Goal: Find specific page/section: Find specific page/section

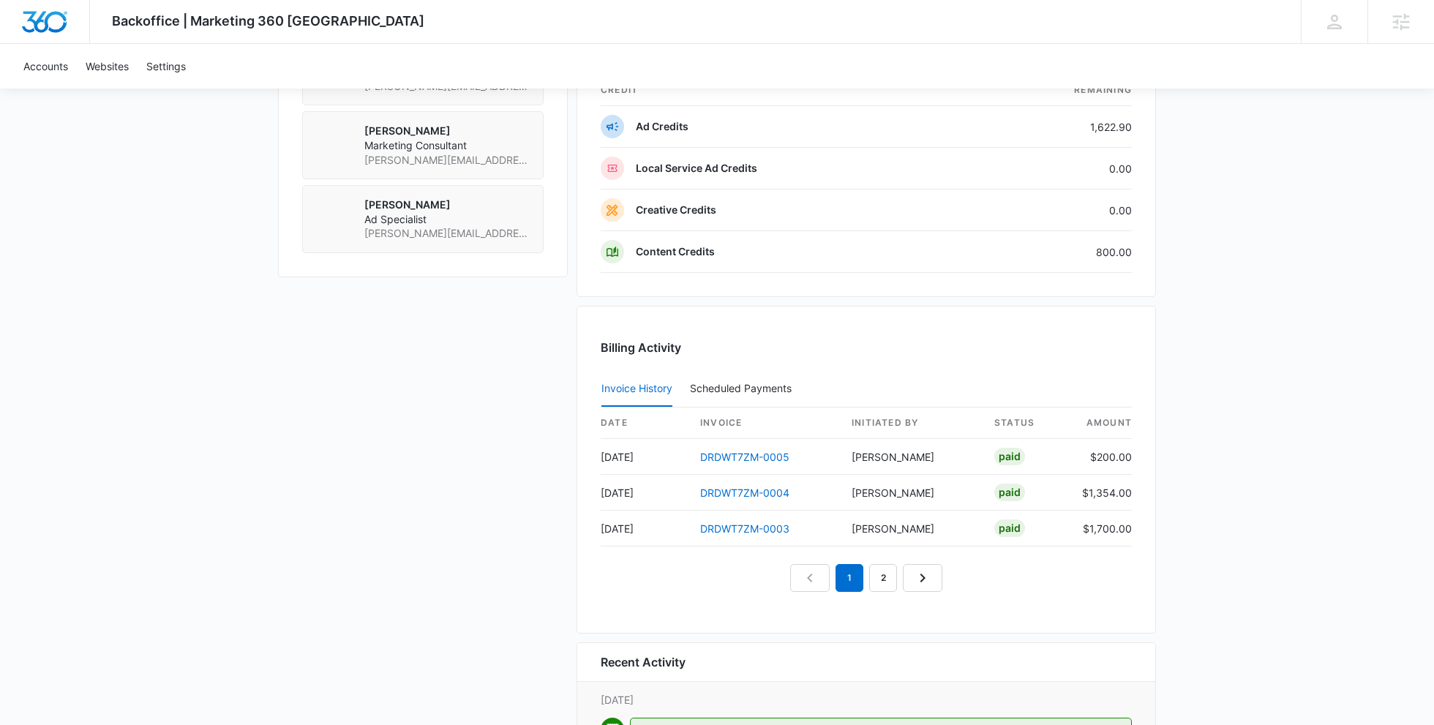
scroll to position [1283, 0]
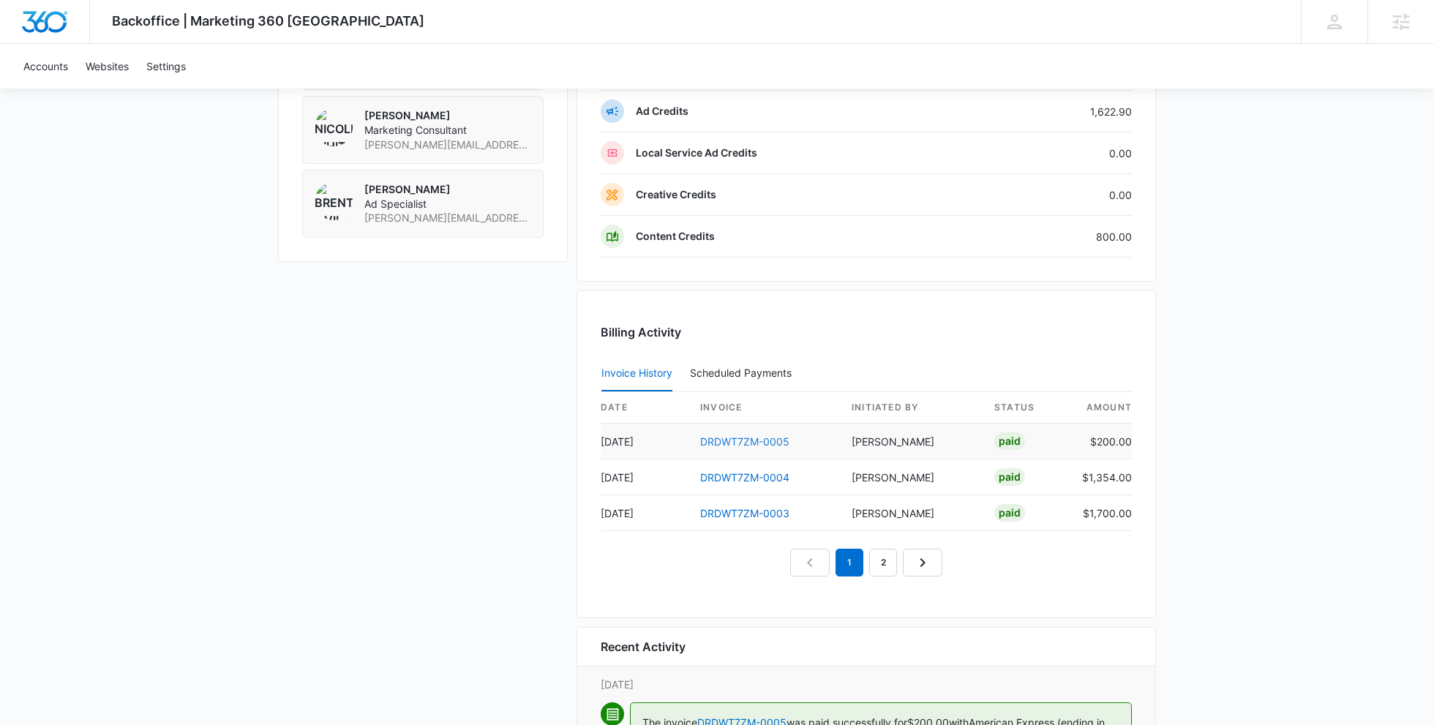
click at [758, 435] on link "DRDWT7ZM-0005" at bounding box center [744, 441] width 89 height 12
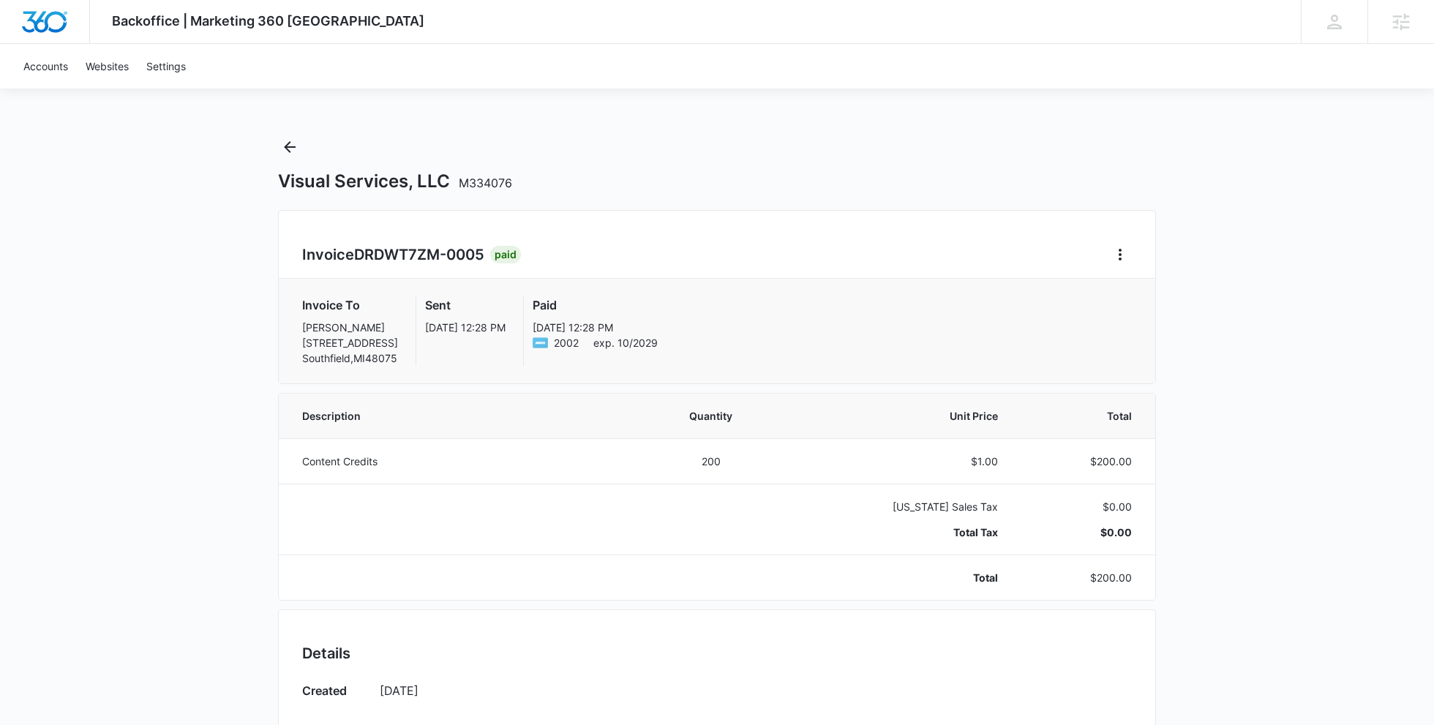
scroll to position [38, 0]
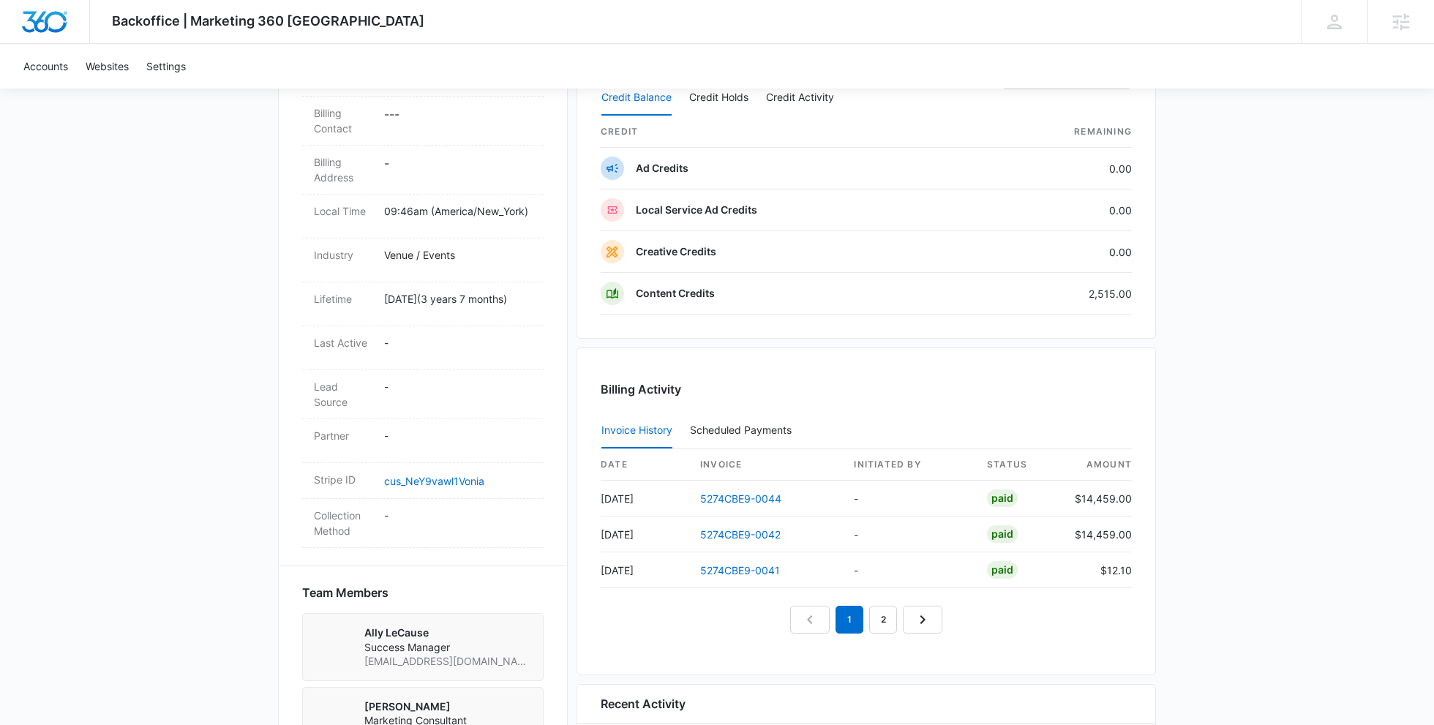
scroll to position [533, 0]
click at [741, 493] on link "5274CBE9-0044" at bounding box center [740, 496] width 81 height 12
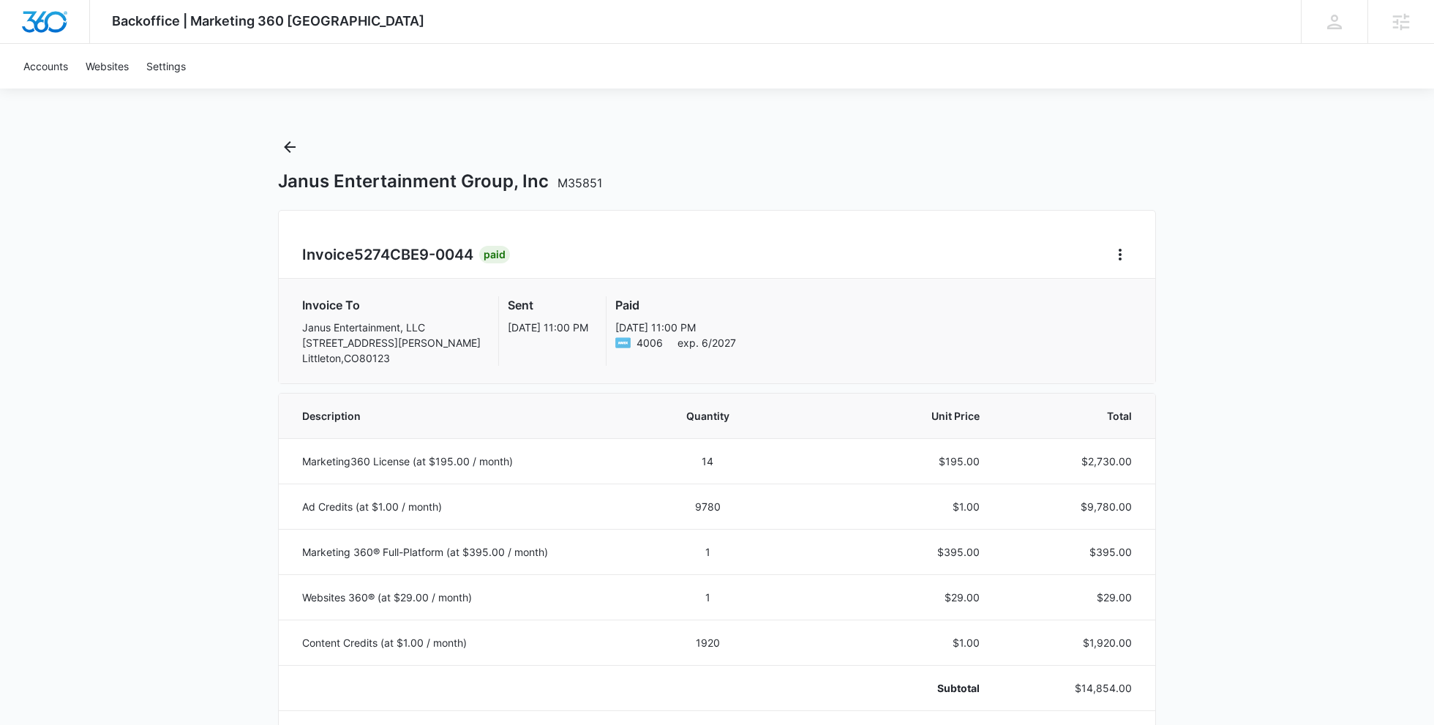
click at [286, 167] on div "Janus Entertainment Group, Inc M35851" at bounding box center [717, 163] width 878 height 57
click at [286, 158] on button "Back" at bounding box center [289, 146] width 23 height 23
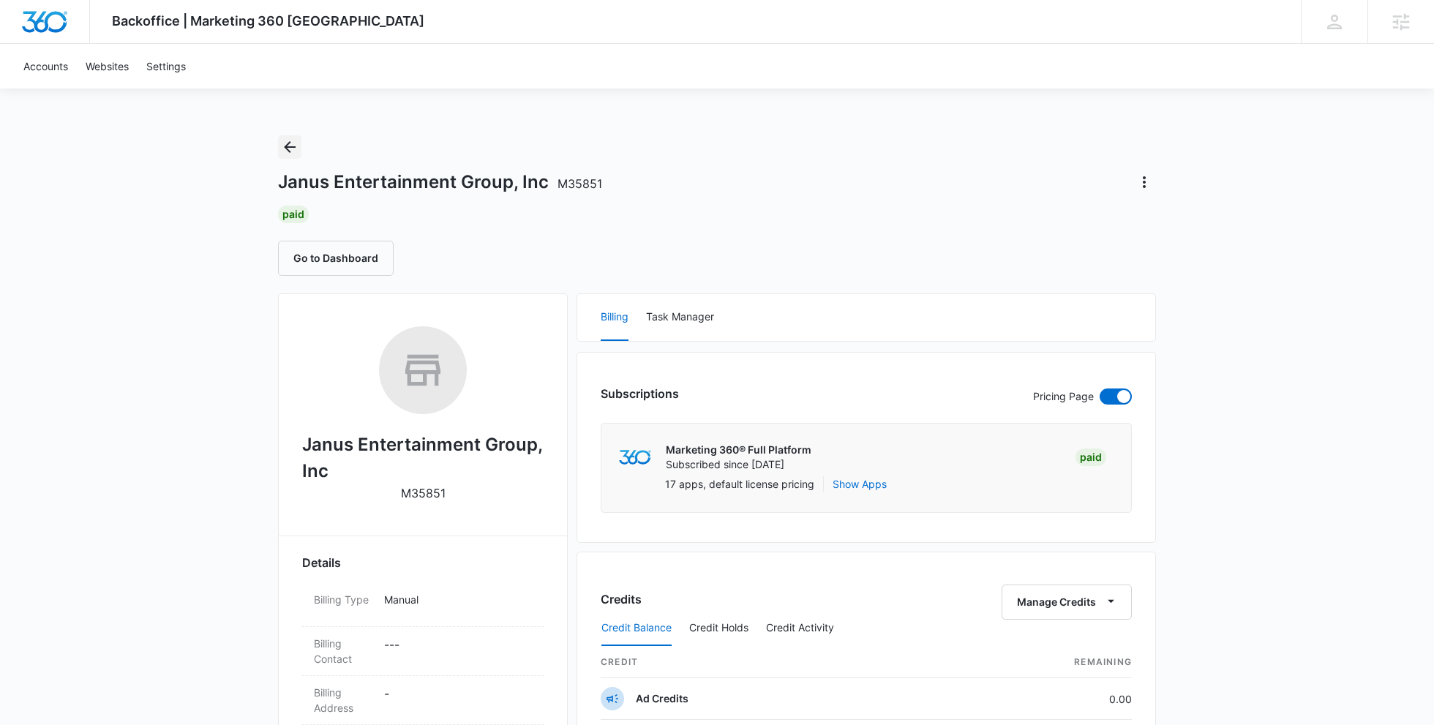
click at [279, 142] on button "Back" at bounding box center [289, 146] width 23 height 23
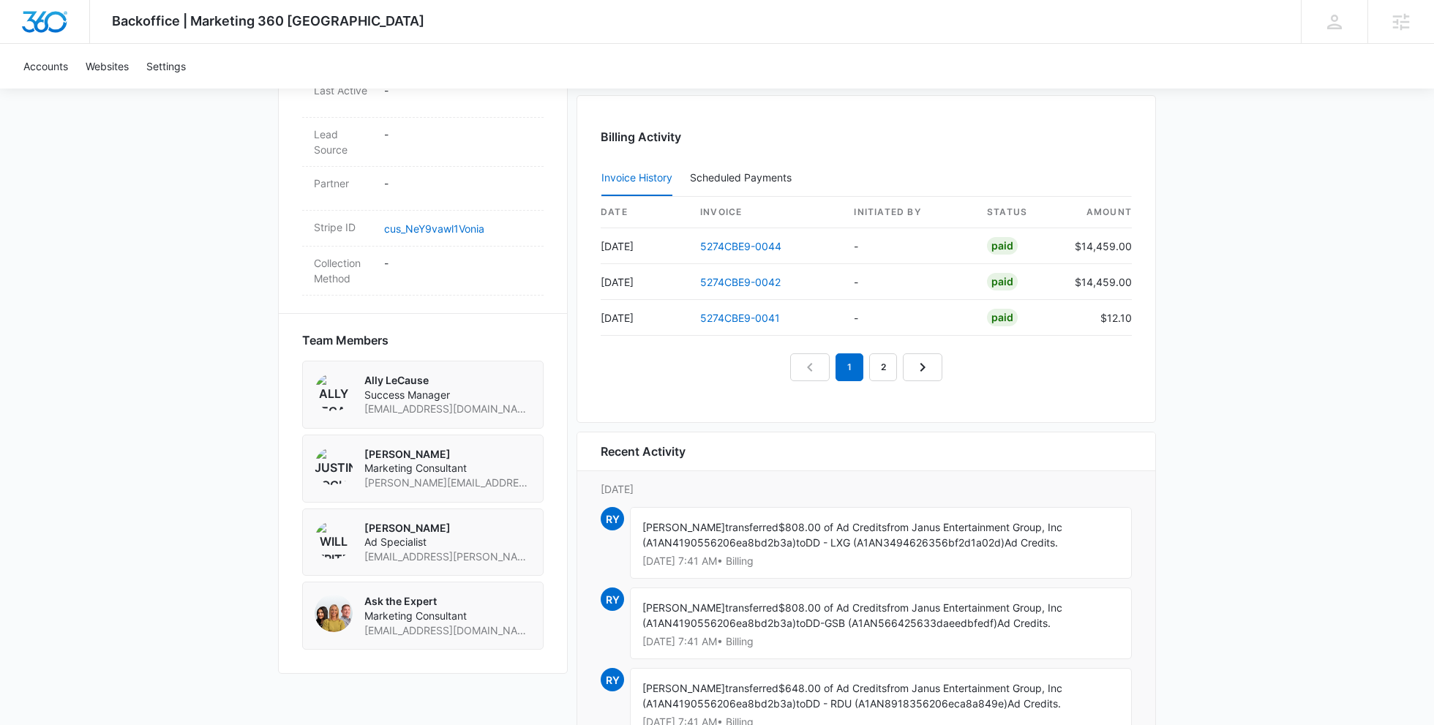
scroll to position [776, 0]
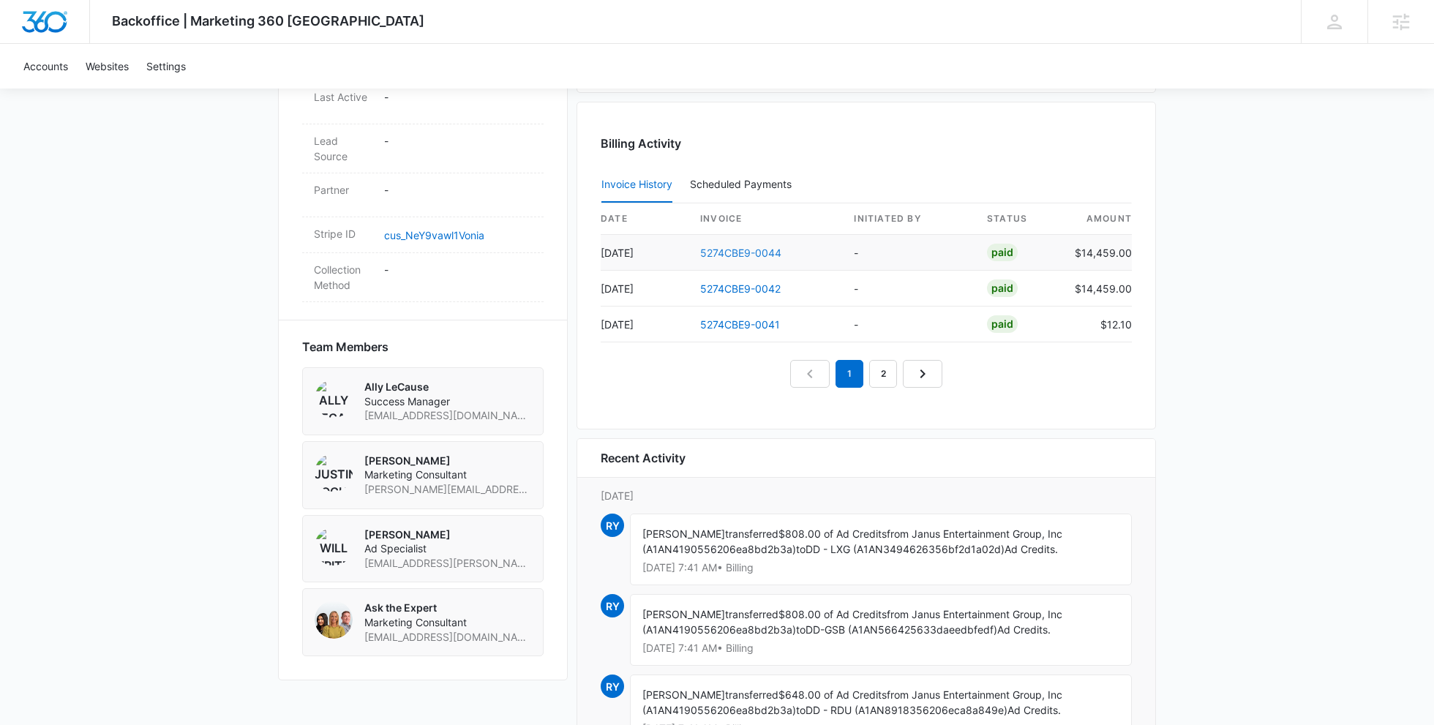
click at [741, 247] on link "5274CBE9-0044" at bounding box center [740, 253] width 81 height 12
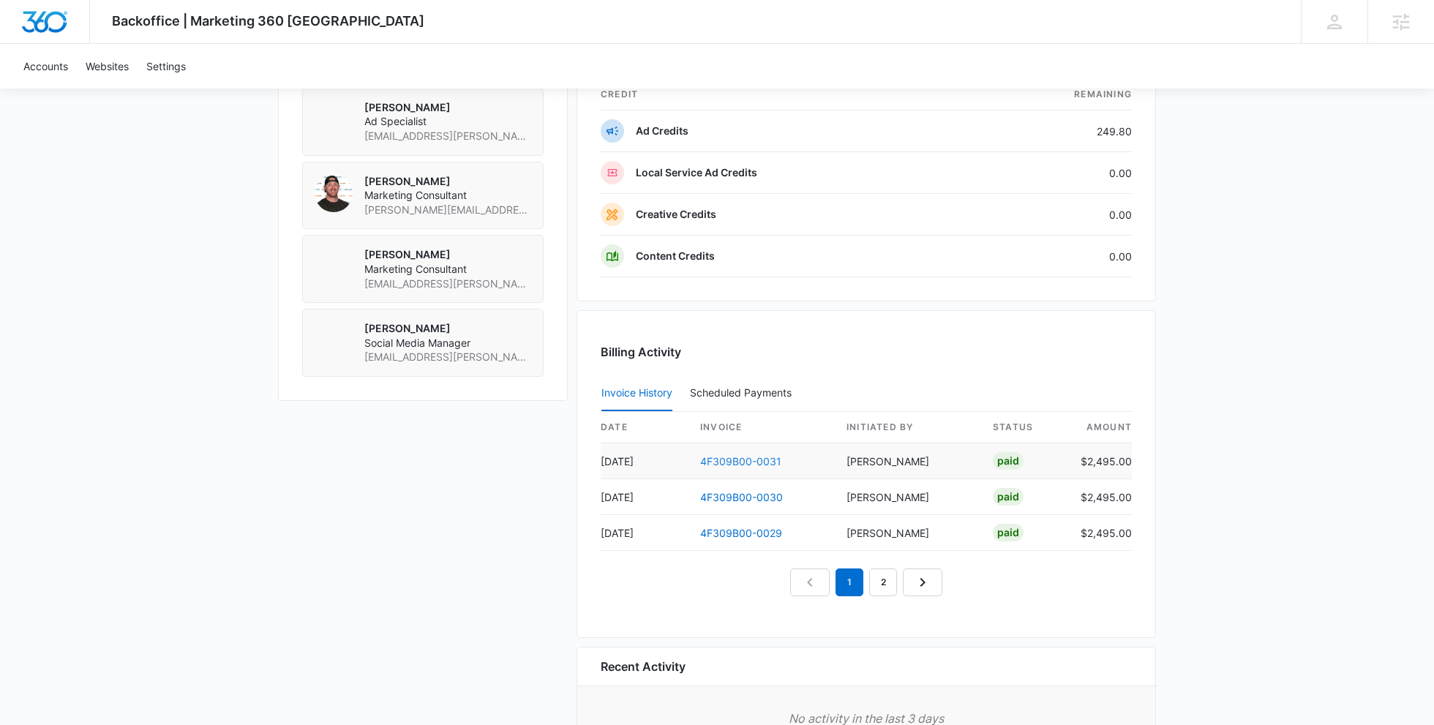
scroll to position [1321, 0]
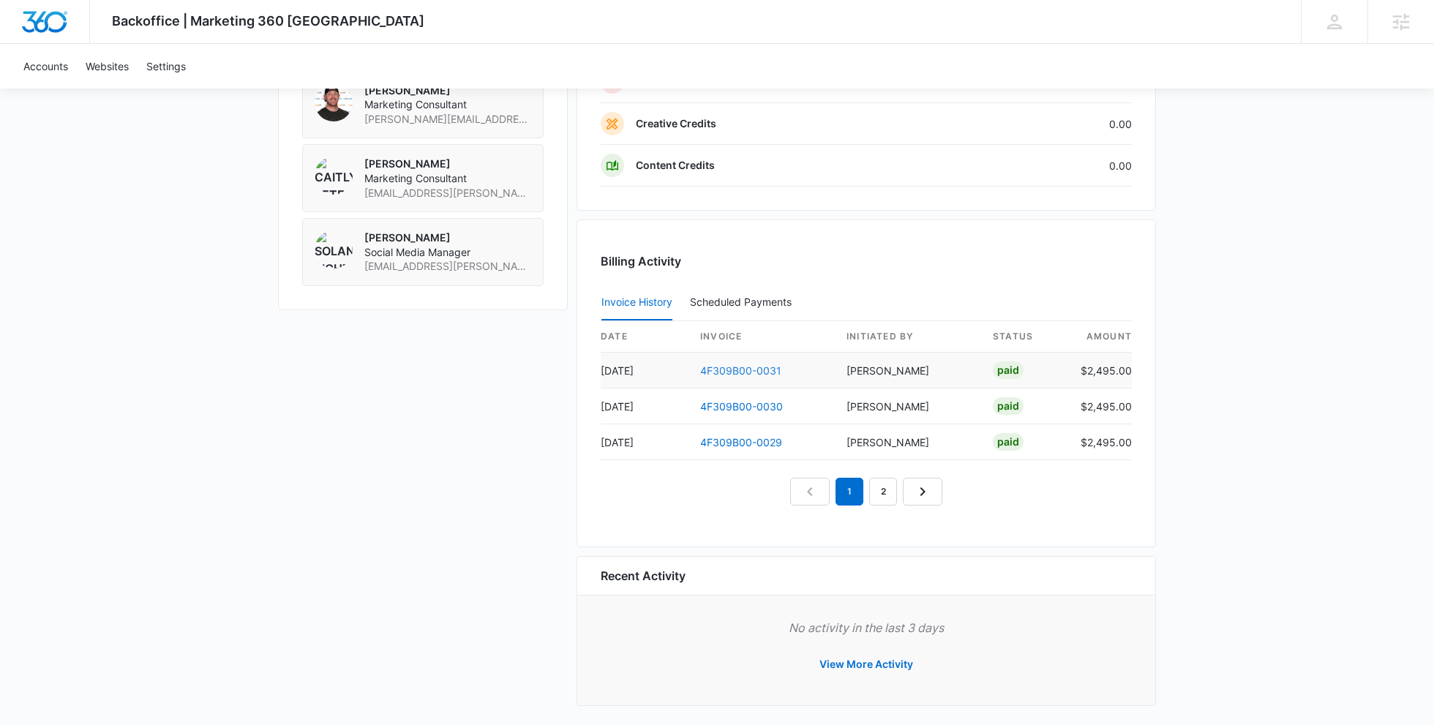
click at [726, 364] on link "4F309B00-0031" at bounding box center [740, 370] width 81 height 12
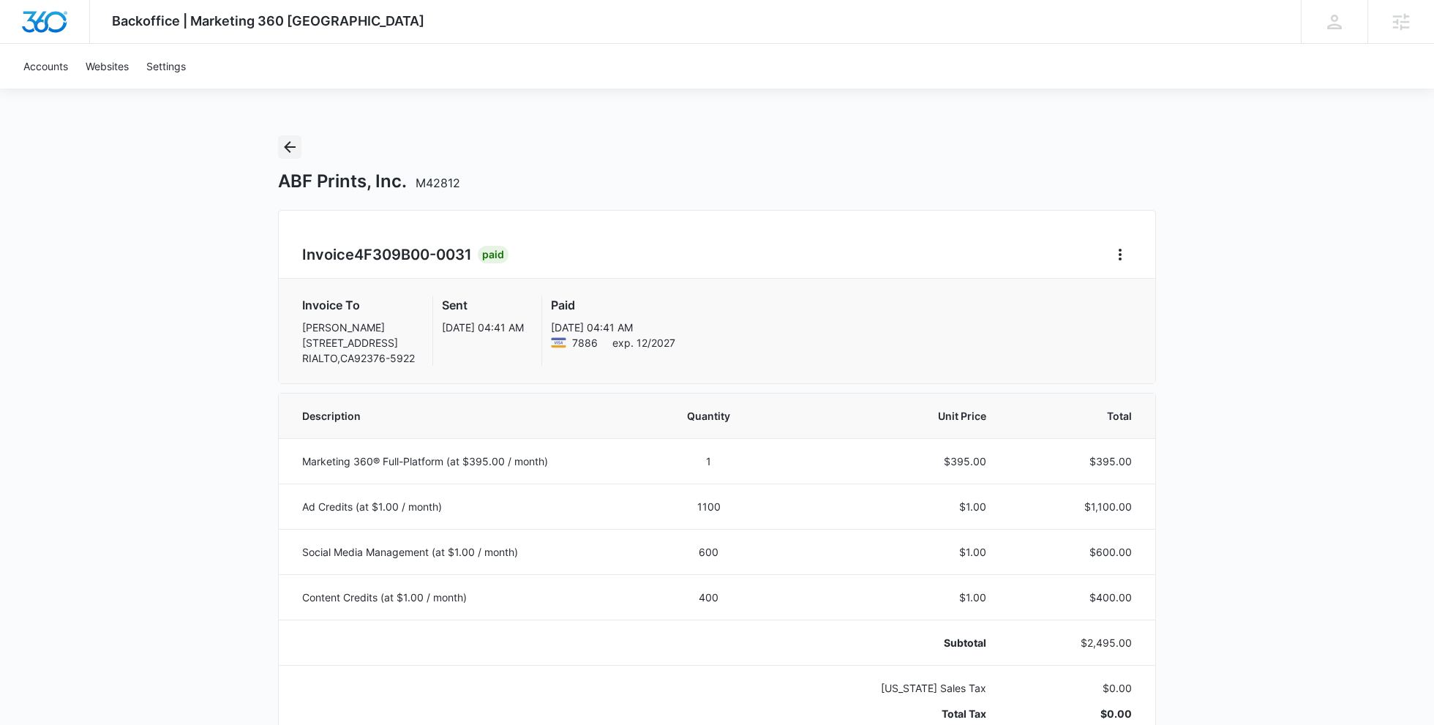
click at [294, 146] on icon "Back" at bounding box center [290, 147] width 18 height 18
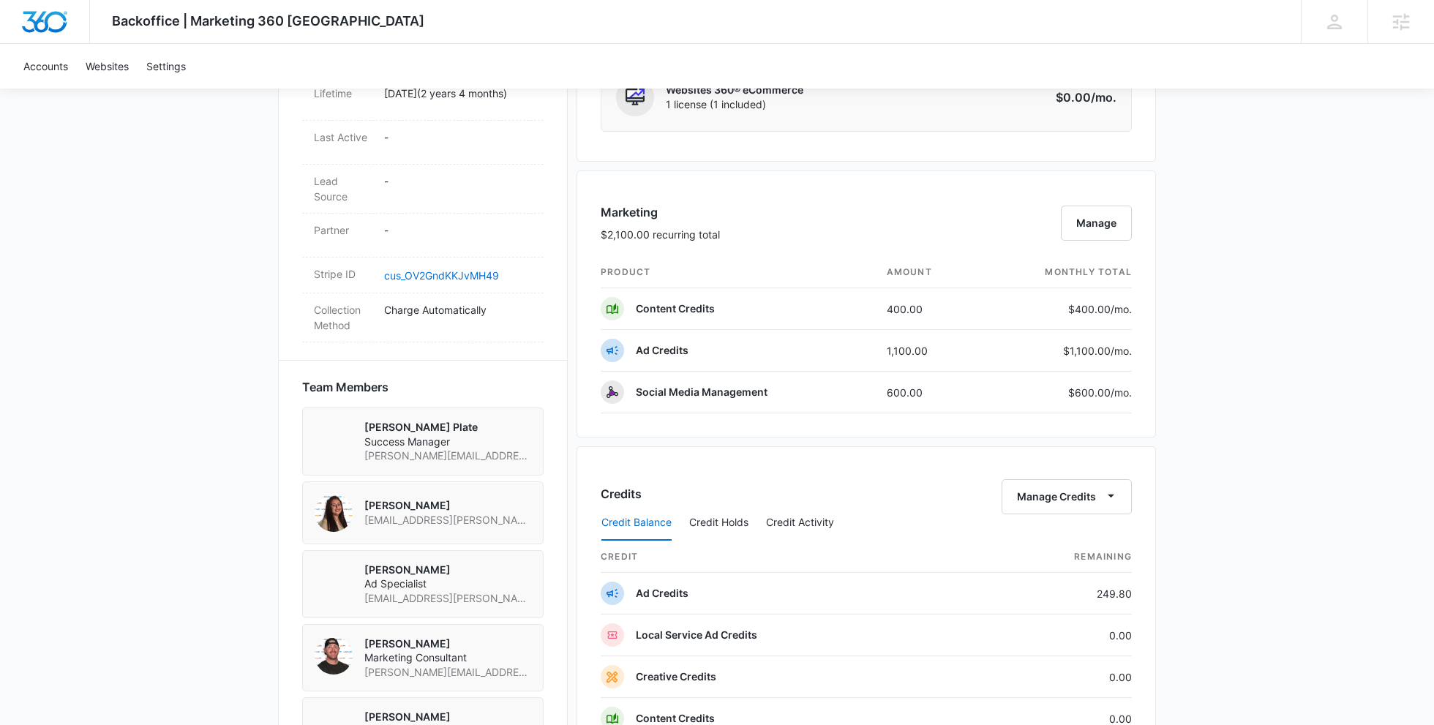
scroll to position [774, 0]
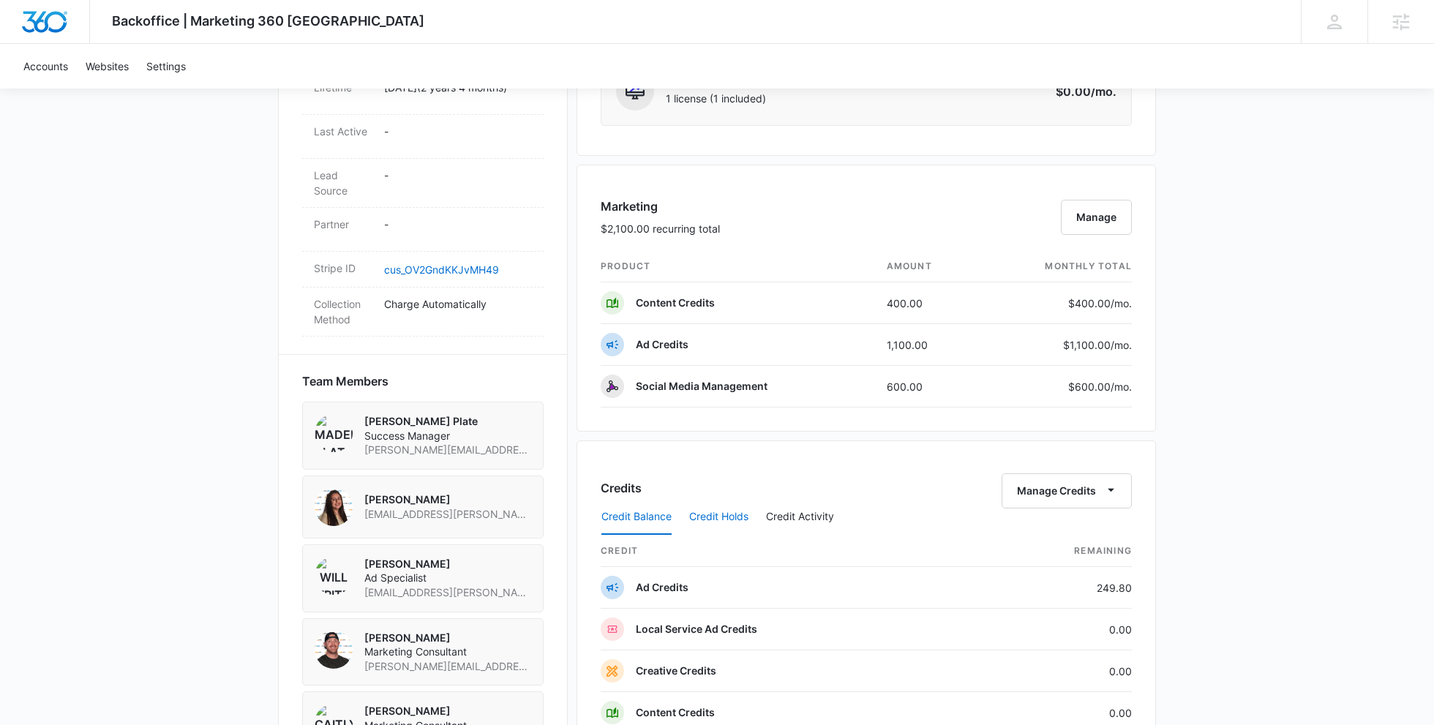
click at [722, 509] on button "Credit Holds" at bounding box center [718, 517] width 59 height 35
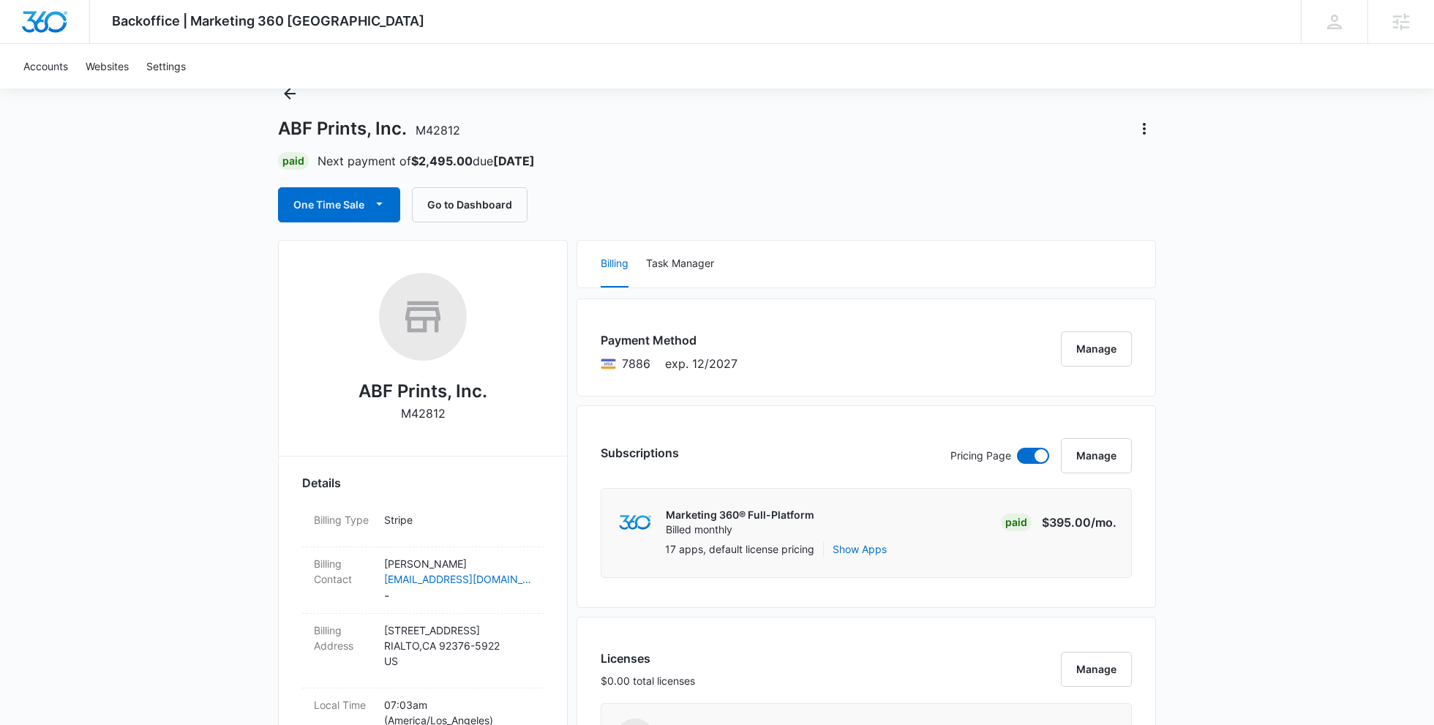
scroll to position [0, 0]
